Goal: Transaction & Acquisition: Purchase product/service

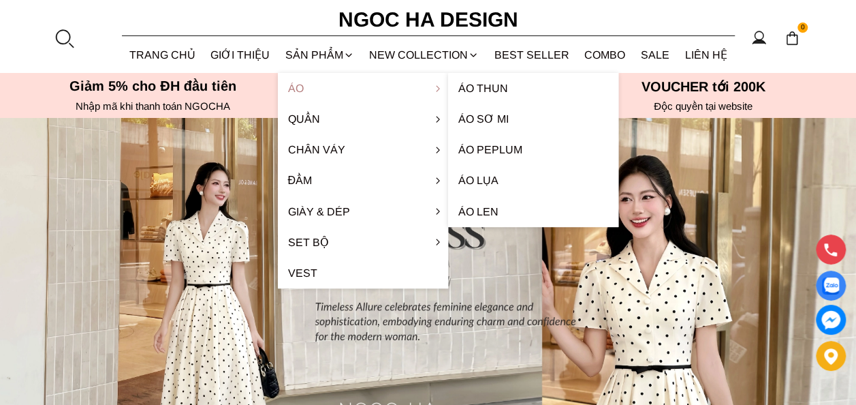
click at [314, 91] on link "Áo" at bounding box center [363, 88] width 170 height 31
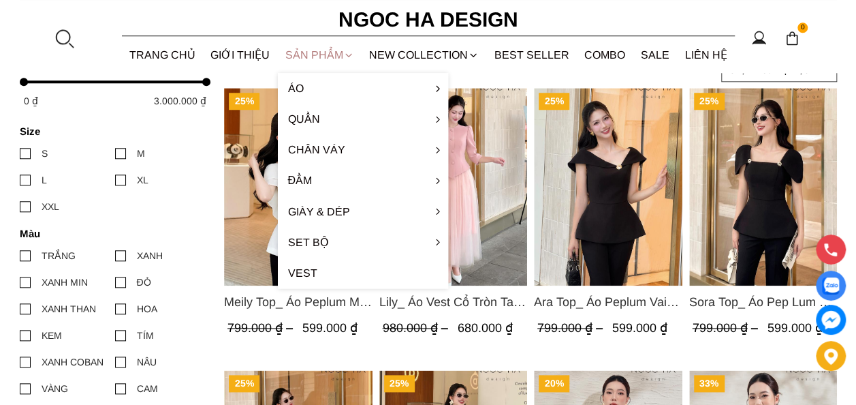
scroll to position [571, 0]
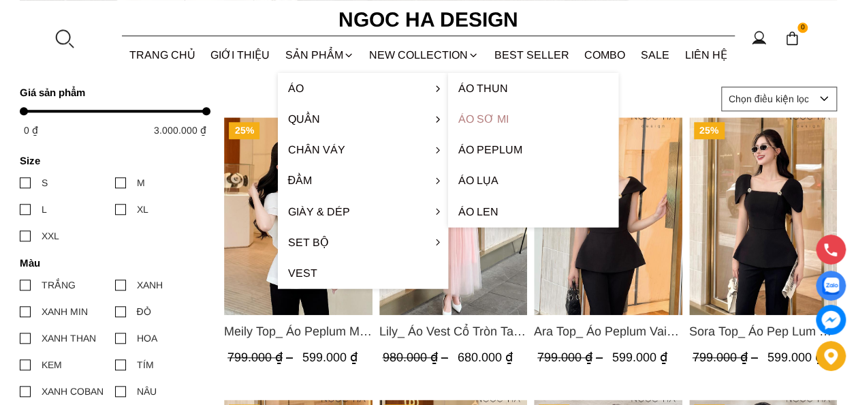
click at [501, 122] on link "Áo sơ mi" at bounding box center [533, 119] width 170 height 31
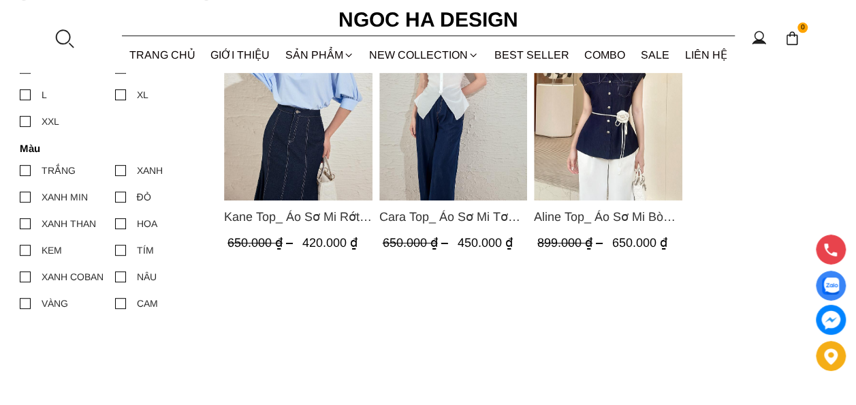
scroll to position [272, 0]
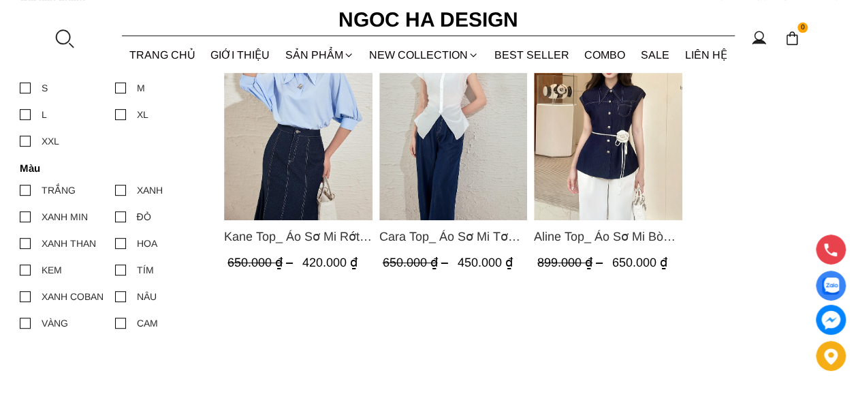
click at [579, 131] on img "Product image - Aline Top_ Áo Sơ Mi Bò Lụa Rớt Vai A1070" at bounding box center [608, 121] width 148 height 198
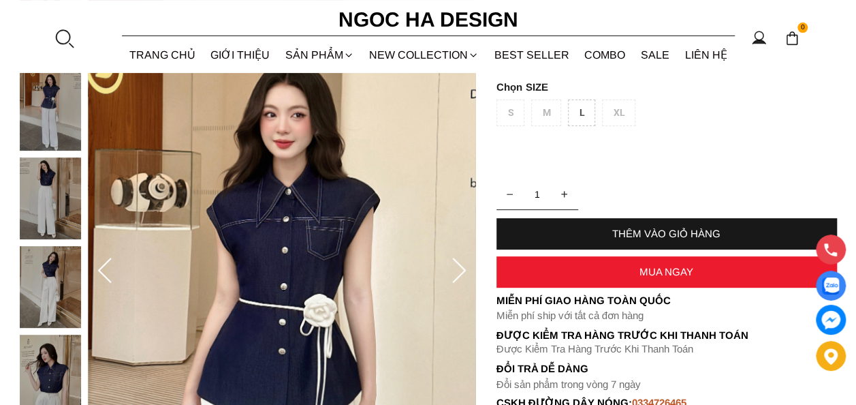
scroll to position [272, 0]
